Goal: Find specific page/section: Find specific page/section

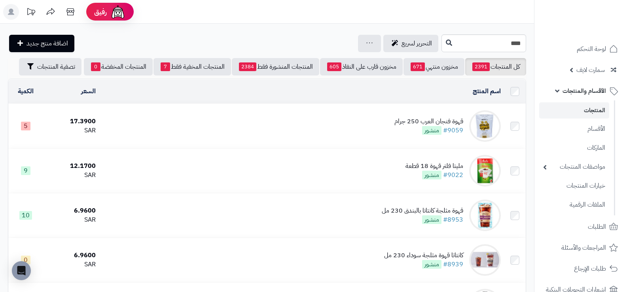
click at [582, 113] on link "المنتجات" at bounding box center [574, 110] width 70 height 16
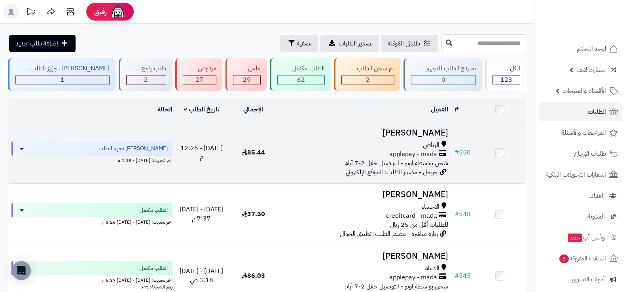
click at [417, 136] on h3 "Shatha Alotaibi" at bounding box center [365, 133] width 166 height 9
